Goal: Task Accomplishment & Management: Manage account settings

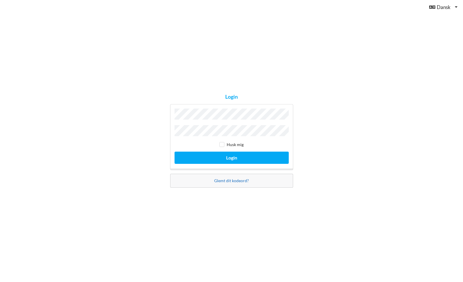
click at [232, 178] on link "Glemt dit kodeord?" at bounding box center [231, 180] width 35 height 5
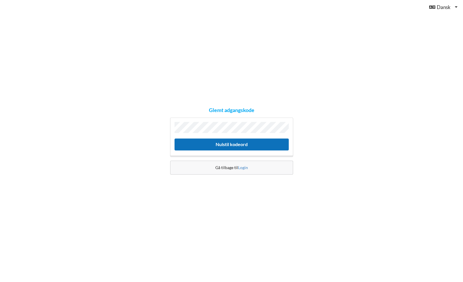
click at [236, 145] on button "Nulstil kodeord" at bounding box center [232, 145] width 114 height 12
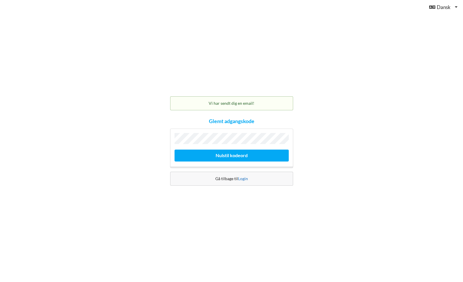
click at [244, 178] on link "Login" at bounding box center [243, 178] width 10 height 5
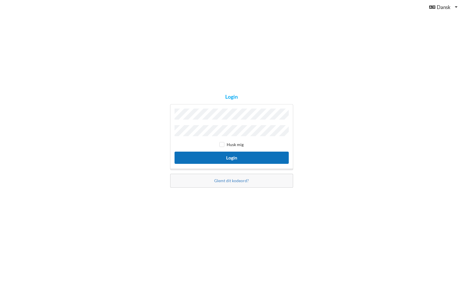
click at [232, 158] on button "Login" at bounding box center [232, 158] width 114 height 12
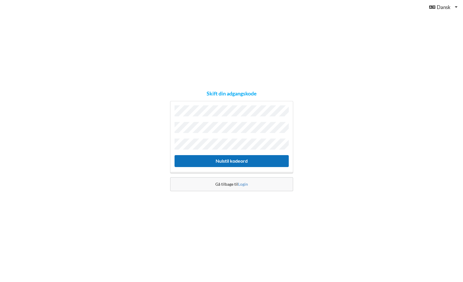
click at [224, 159] on button "Nulstil kodeord" at bounding box center [232, 161] width 114 height 12
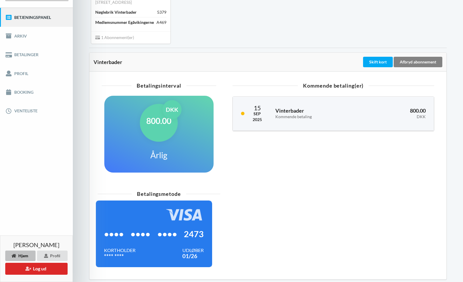
scroll to position [62, 0]
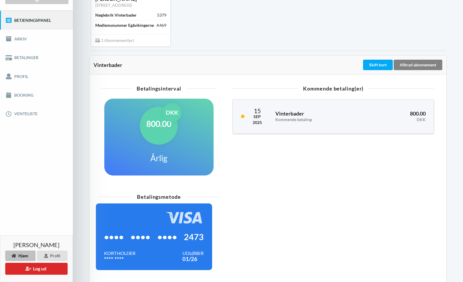
click at [420, 67] on div "Afbryd abonnement" at bounding box center [418, 65] width 49 height 10
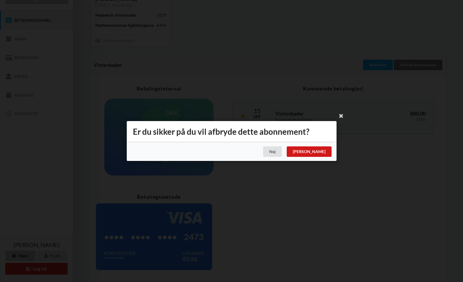
click at [324, 152] on div "[PERSON_NAME]" at bounding box center [308, 152] width 45 height 10
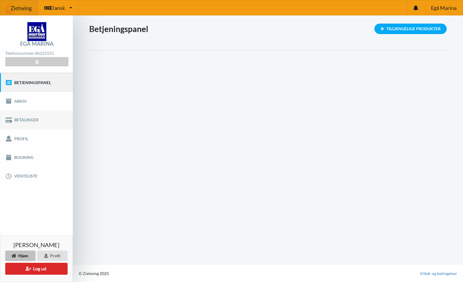
click at [34, 121] on link "Betalinger" at bounding box center [36, 120] width 73 height 19
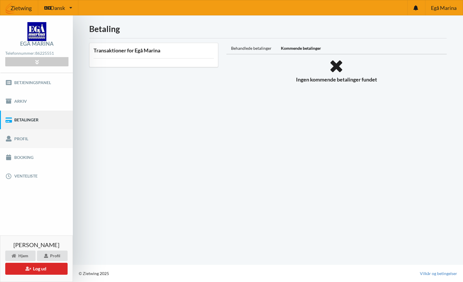
click at [29, 136] on link "Profil" at bounding box center [36, 138] width 73 height 19
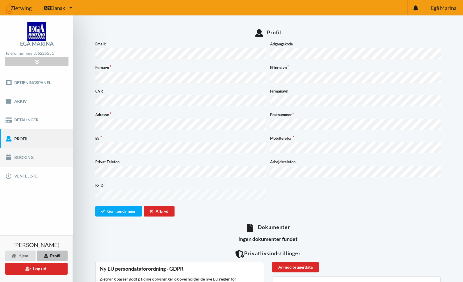
click at [29, 156] on link "Booking" at bounding box center [36, 157] width 73 height 19
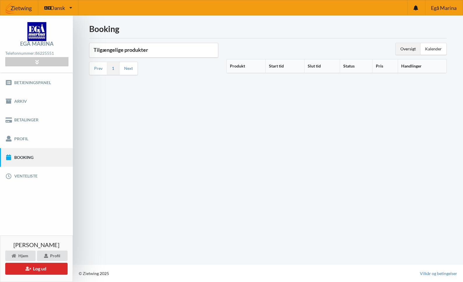
click at [112, 70] on link "1" at bounding box center [113, 68] width 2 height 5
click at [129, 68] on link "Next" at bounding box center [128, 68] width 9 height 5
click at [33, 118] on link "Betalinger" at bounding box center [36, 120] width 73 height 19
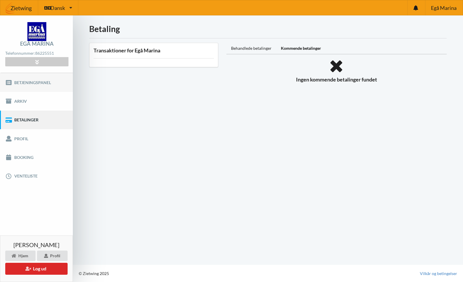
click at [36, 87] on link "Betjeningspanel" at bounding box center [36, 82] width 73 height 19
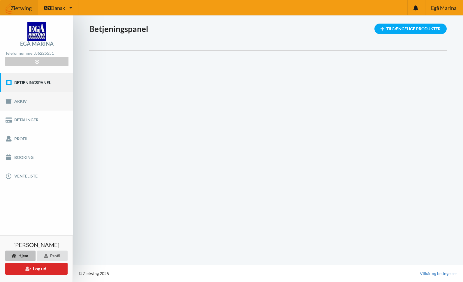
click at [30, 103] on link "Arkiv" at bounding box center [36, 101] width 73 height 19
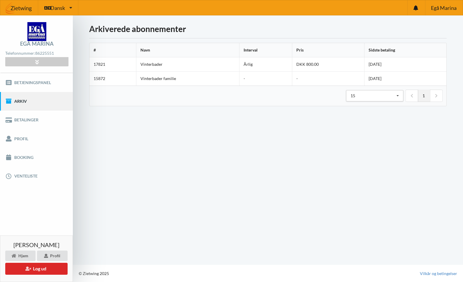
click at [179, 151] on div "Indlæser... Arkiverede abonnementer # Navn Interval Pris Sidste betaling 17821 …" at bounding box center [268, 140] width 390 height 250
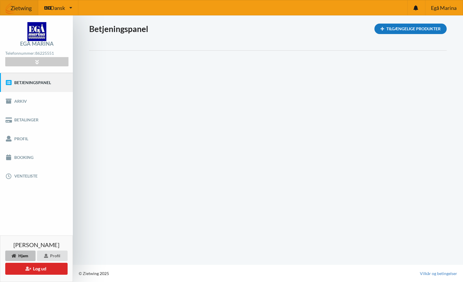
click at [399, 29] on div "Tilgængelige Produkter" at bounding box center [411, 29] width 72 height 10
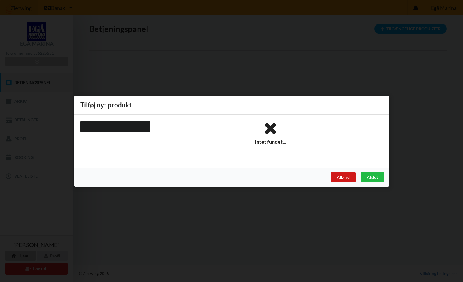
click at [347, 176] on div "Afbryd" at bounding box center [343, 177] width 25 height 10
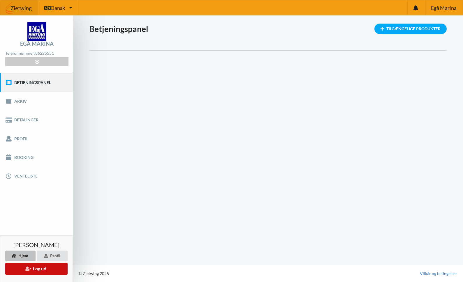
click at [36, 270] on button "Log ud" at bounding box center [36, 269] width 62 height 12
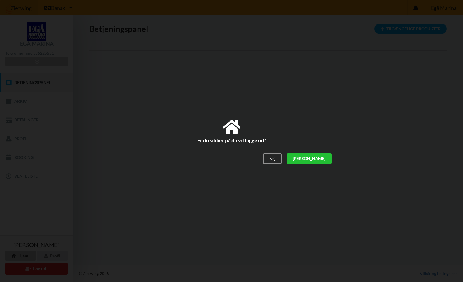
click at [324, 158] on div "[PERSON_NAME]" at bounding box center [308, 159] width 45 height 10
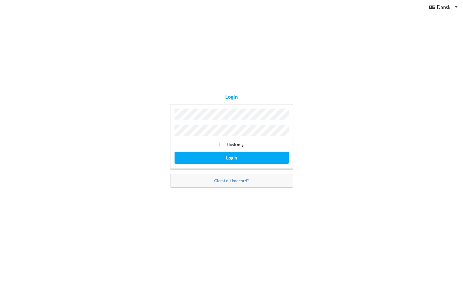
click at [161, 116] on div "Login Husk mig Login Glemt dit kodeord?" at bounding box center [231, 141] width 463 height 282
click at [226, 179] on link "Glemt dit kodeord?" at bounding box center [231, 180] width 35 height 5
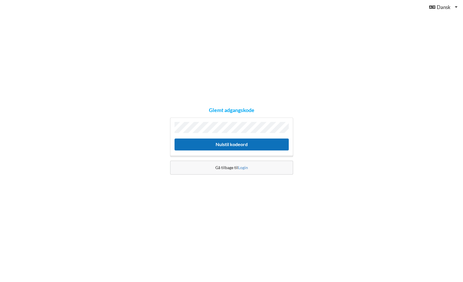
click at [212, 145] on button "Nulstil kodeord" at bounding box center [232, 145] width 114 height 12
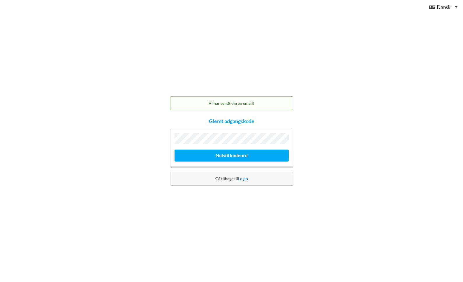
click at [243, 178] on link "Login" at bounding box center [243, 178] width 10 height 5
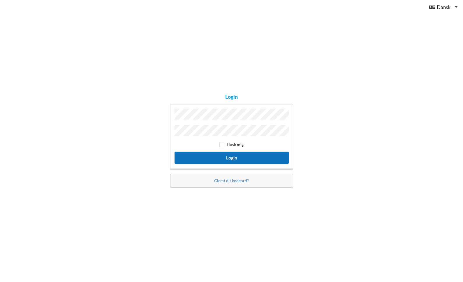
click at [237, 159] on button "Login" at bounding box center [232, 158] width 114 height 12
